Goal: Find specific page/section: Find specific page/section

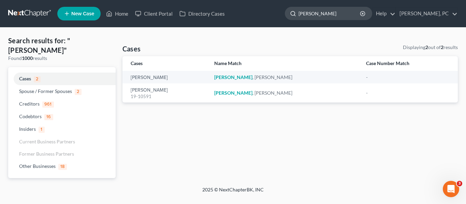
click at [348, 14] on input "[PERSON_NAME]" at bounding box center [329, 13] width 62 height 13
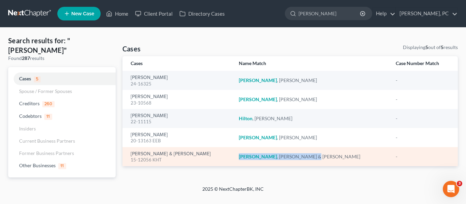
drag, startPoint x: 242, startPoint y: 156, endPoint x: 298, endPoint y: 158, distance: 55.9
click at [298, 158] on td "[PERSON_NAME] & [PERSON_NAME]" at bounding box center [311, 156] width 157 height 19
click at [290, 156] on div "[PERSON_NAME] & [PERSON_NAME]" at bounding box center [312, 156] width 146 height 7
drag, startPoint x: 289, startPoint y: 156, endPoint x: 236, endPoint y: 156, distance: 53.2
click at [236, 156] on tr "[PERSON_NAME] & [PERSON_NAME] 15-12056 [PERSON_NAME] & [PERSON_NAME] -" at bounding box center [289, 156] width 335 height 19
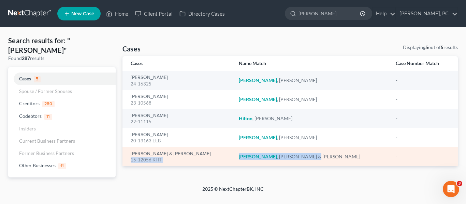
click at [238, 153] on td "[PERSON_NAME] & [PERSON_NAME]" at bounding box center [311, 156] width 157 height 19
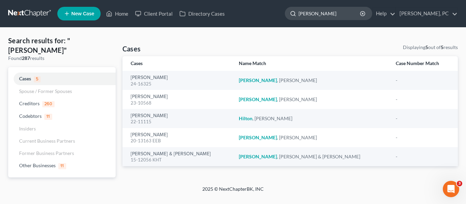
click at [326, 13] on input "[PERSON_NAME]" at bounding box center [329, 13] width 62 height 13
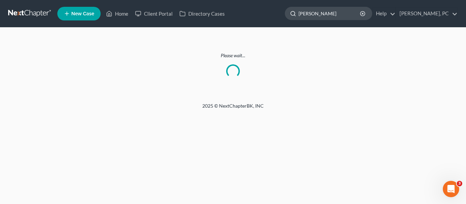
type input "[PERSON_NAME]"
click at [327, 17] on input "[PERSON_NAME]" at bounding box center [329, 13] width 62 height 13
type input "[PERSON_NAME]"
click at [112, 13] on icon at bounding box center [109, 14] width 6 height 8
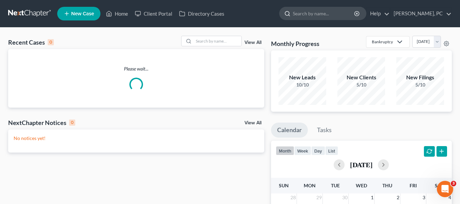
click at [318, 16] on input "search" at bounding box center [324, 13] width 62 height 13
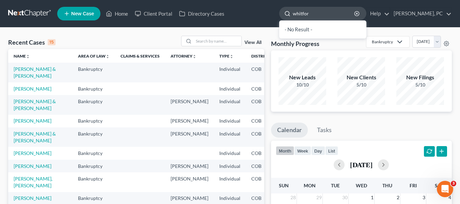
type input "[PERSON_NAME]"
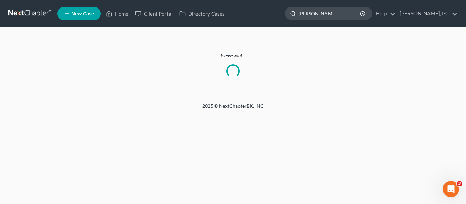
click at [358, 11] on input "[PERSON_NAME]" at bounding box center [329, 13] width 62 height 13
click at [119, 11] on link "Home" at bounding box center [117, 13] width 29 height 12
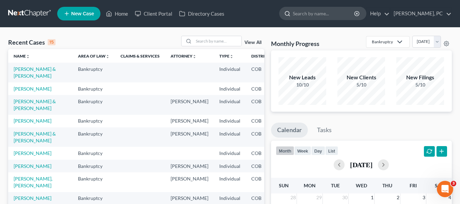
click at [316, 15] on input "search" at bounding box center [324, 13] width 62 height 13
type input "[PERSON_NAME]"
